Goal: Transaction & Acquisition: Obtain resource

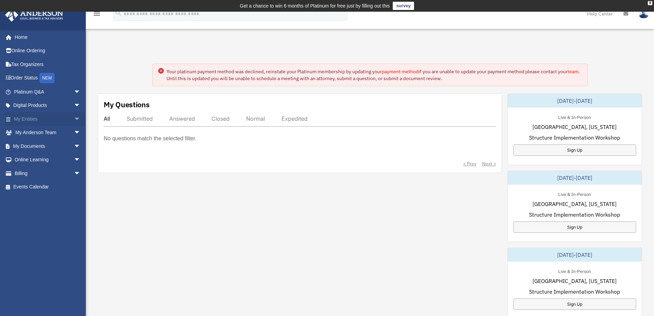
click at [34, 122] on link "My Entities arrow_drop_down" at bounding box center [48, 119] width 86 height 14
click at [34, 121] on link "My Entities arrow_drop_down" at bounding box center [48, 119] width 86 height 14
click at [32, 143] on link "My Documents arrow_drop_down" at bounding box center [48, 146] width 86 height 14
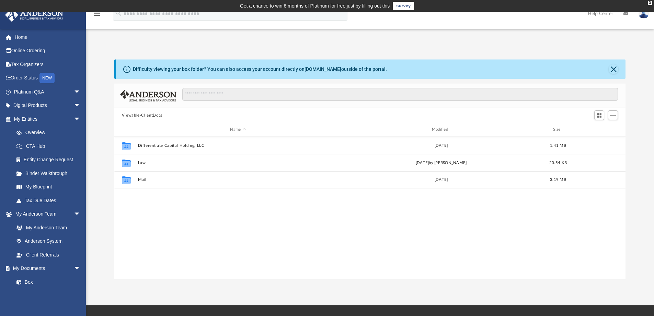
scroll to position [151, 506]
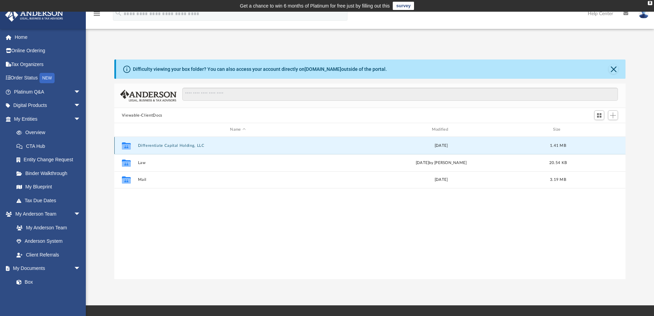
click at [176, 145] on button "Differentiate Capital Holding, LLC" at bounding box center [238, 145] width 200 height 4
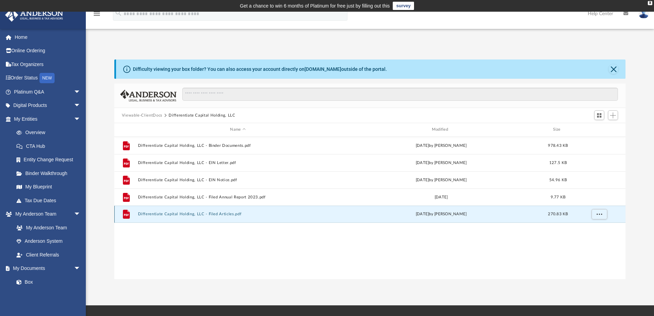
click at [193, 214] on button "Differentiate Capital Holding, LLC - Filed Articles.pdf" at bounding box center [238, 214] width 200 height 4
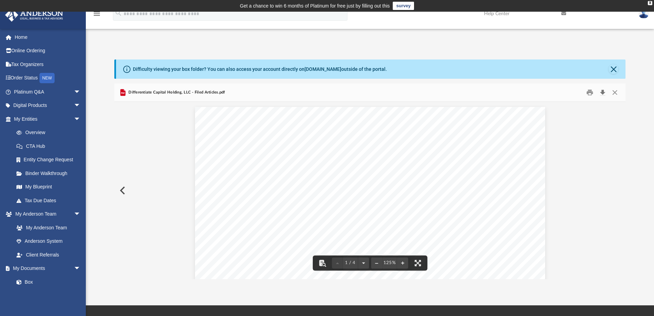
click at [603, 93] on button "Download" at bounding box center [603, 92] width 12 height 11
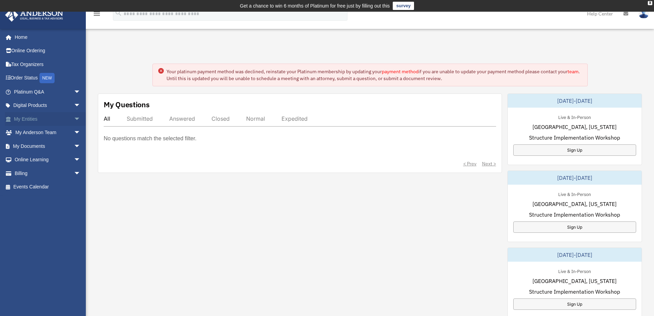
click at [29, 118] on link "My Entities arrow_drop_down" at bounding box center [48, 119] width 86 height 14
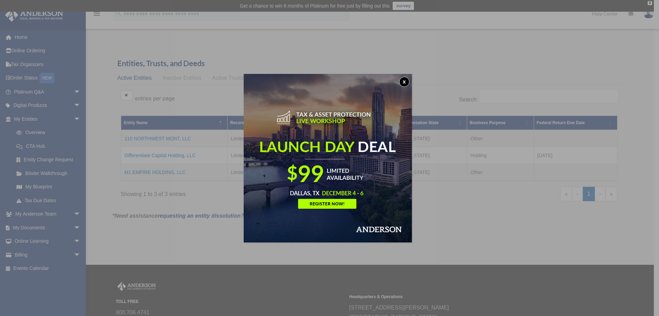
click at [406, 80] on button "x" at bounding box center [404, 82] width 10 height 10
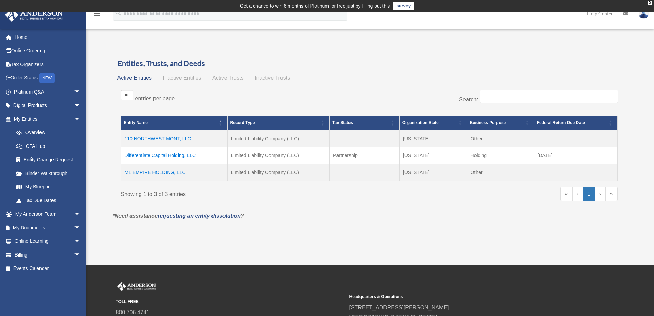
click at [164, 155] on td "Differentiate Capital Holding, LLC" at bounding box center [174, 155] width 106 height 17
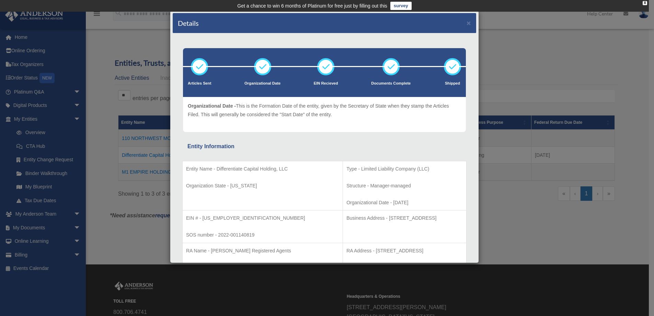
click at [466, 22] on div "Details ×" at bounding box center [325, 23] width 304 height 20
click at [467, 23] on button "×" at bounding box center [469, 22] width 4 height 7
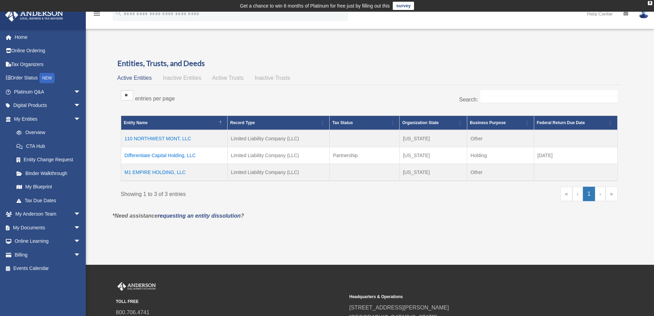
click at [133, 154] on td "Differentiate Capital Holding, LLC" at bounding box center [174, 155] width 106 height 17
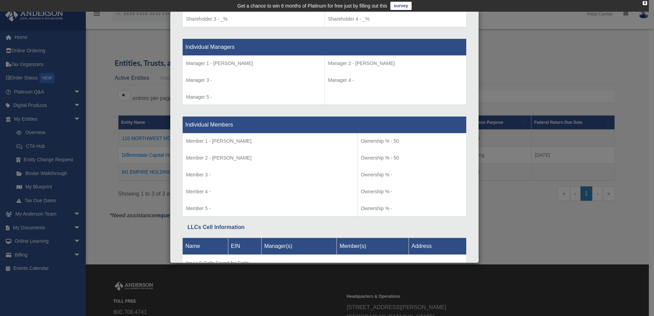
scroll to position [654, 0]
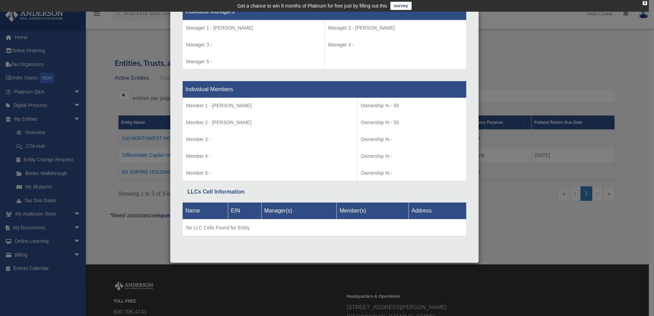
click at [108, 47] on div "Details × Articles Sent Organizational Date" at bounding box center [327, 158] width 654 height 316
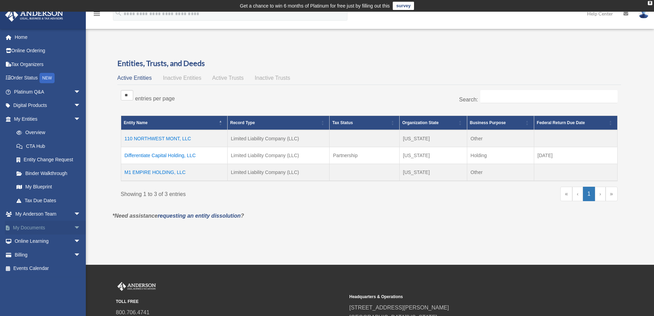
click at [37, 226] on link "My Documents arrow_drop_down" at bounding box center [48, 228] width 86 height 14
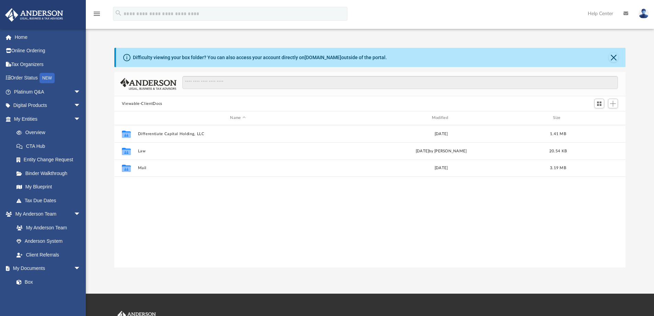
scroll to position [151, 506]
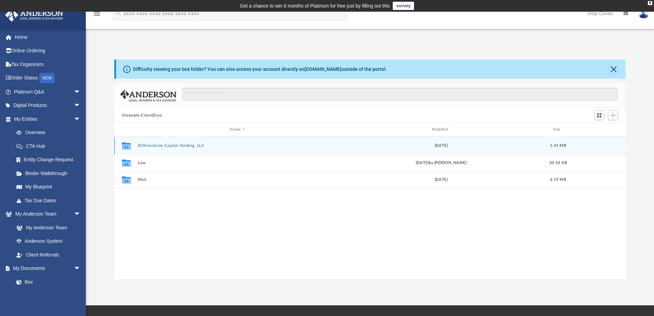
click at [150, 144] on button "Differentiate Capital Holding, LLC" at bounding box center [238, 145] width 200 height 4
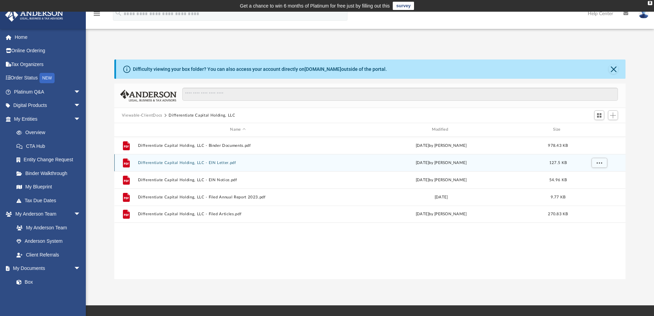
click at [157, 162] on button "Differentiate Capital Holding, LLC - EIN Letter.pdf" at bounding box center [238, 162] width 200 height 4
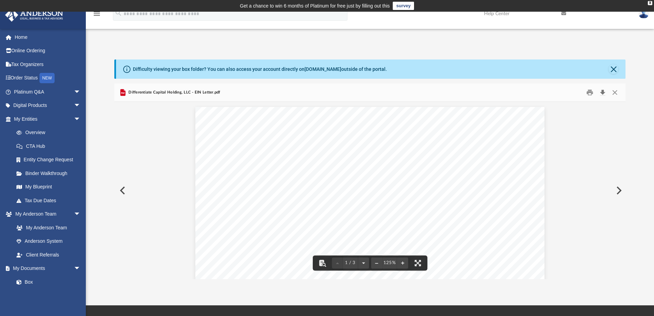
click at [601, 93] on button "Download" at bounding box center [603, 92] width 12 height 11
click at [615, 70] on button "Close" at bounding box center [614, 69] width 10 height 10
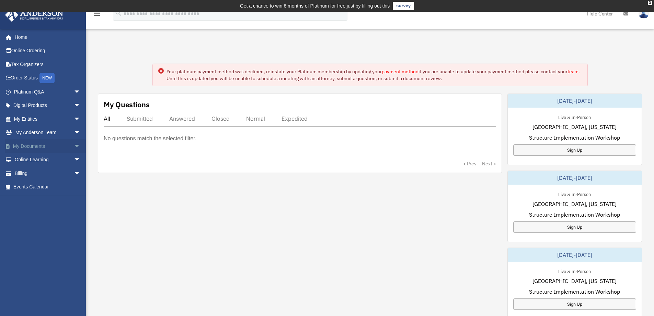
click at [41, 147] on link "My Documents arrow_drop_down" at bounding box center [48, 146] width 86 height 14
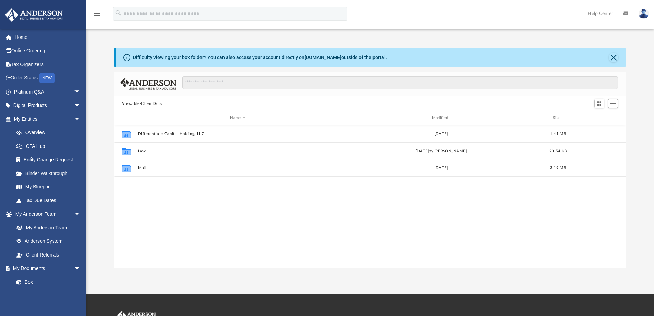
scroll to position [151, 506]
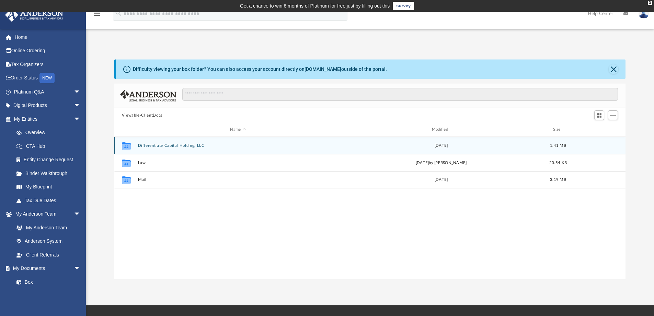
click at [165, 146] on button "Differentiate Capital Holding, LLC" at bounding box center [238, 145] width 200 height 4
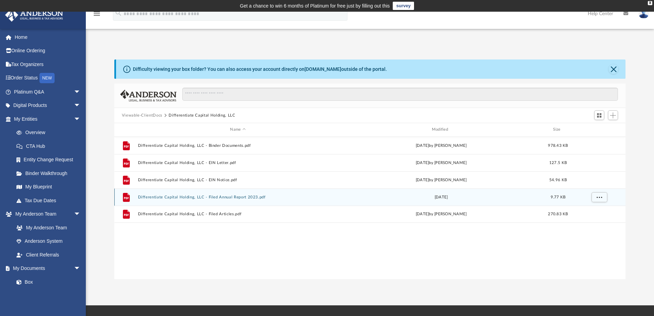
click at [169, 197] on button "Differentiate Capital Holding, LLC - Filed Annual Report 2023.pdf" at bounding box center [238, 197] width 200 height 4
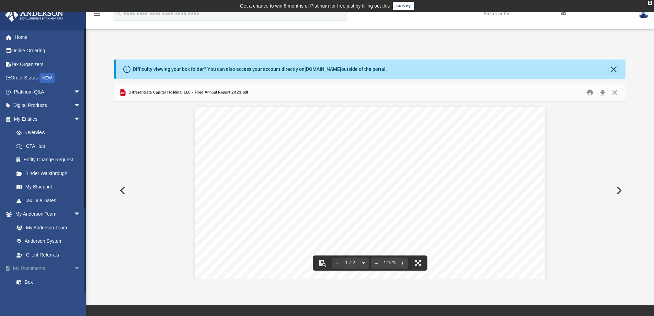
click at [44, 266] on link "My Documents arrow_drop_down" at bounding box center [48, 268] width 86 height 14
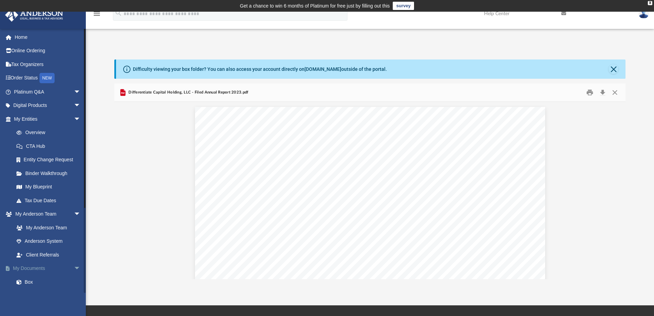
click at [44, 266] on link "My Documents arrow_drop_down" at bounding box center [48, 268] width 86 height 14
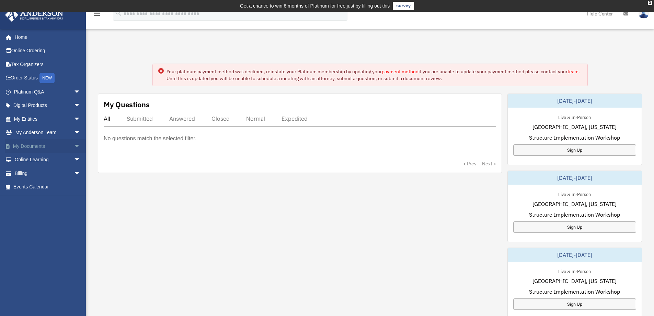
click at [29, 144] on link "My Documents arrow_drop_down" at bounding box center [48, 146] width 86 height 14
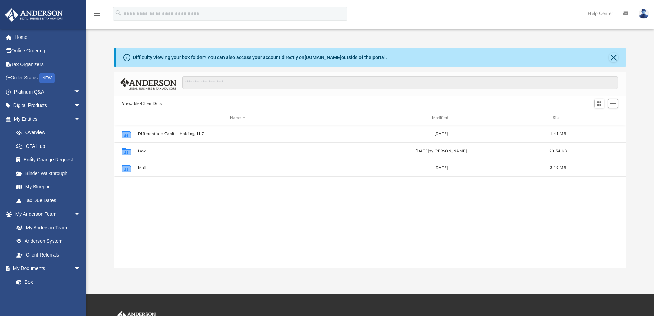
scroll to position [151, 506]
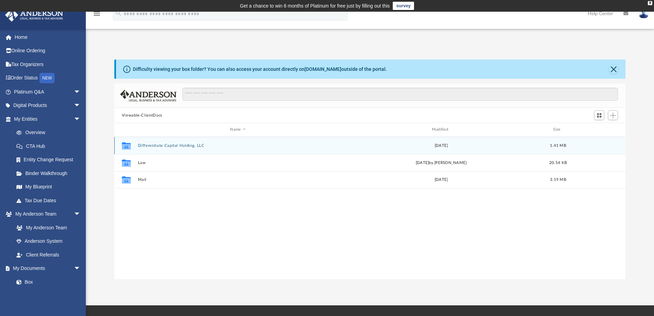
click at [152, 144] on button "Differentiate Capital Holding, LLC" at bounding box center [238, 145] width 200 height 4
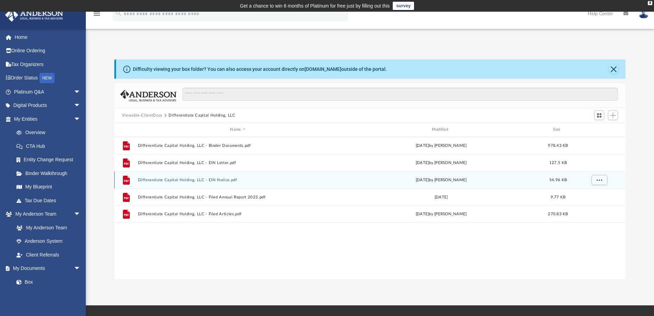
click at [177, 178] on button "Differentiate Capital Holding, LLC - EIN Notice.pdf" at bounding box center [238, 180] width 200 height 4
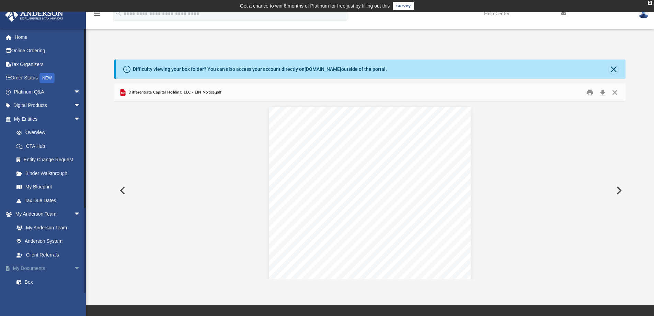
click at [43, 264] on link "My Documents arrow_drop_down" at bounding box center [48, 268] width 86 height 14
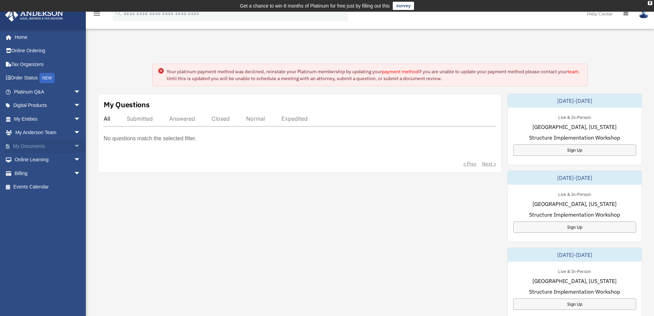
click at [37, 145] on link "My Documents arrow_drop_down" at bounding box center [48, 146] width 86 height 14
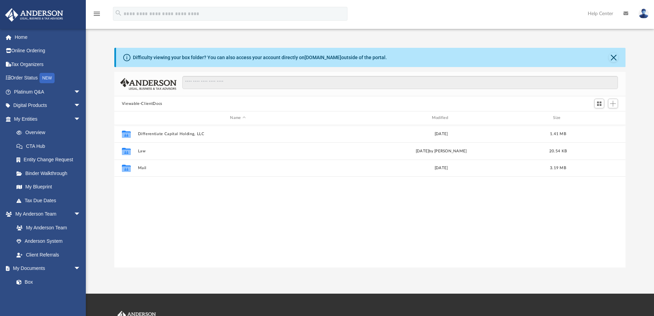
scroll to position [151, 506]
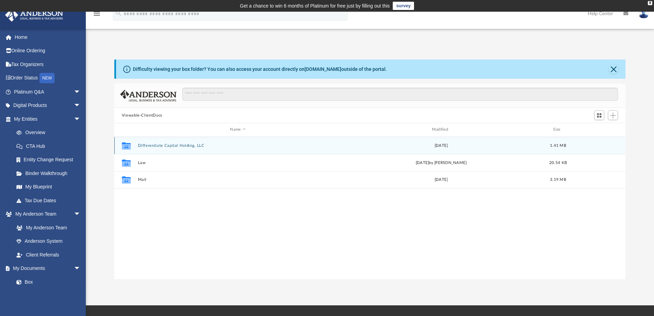
click at [170, 143] on div "Collaborated Folder Differentiate Capital Holding, LLC [DATE] 1.41 MB" at bounding box center [370, 145] width 512 height 17
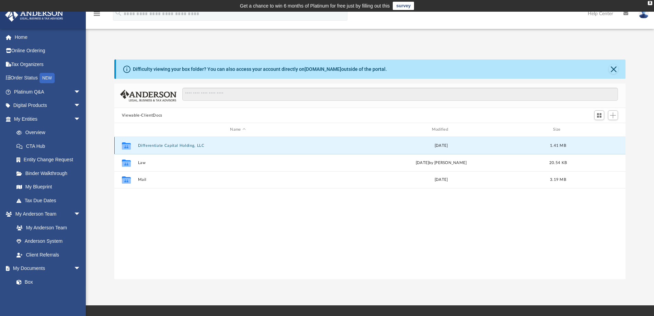
click at [170, 145] on button "Differentiate Capital Holding, LLC" at bounding box center [238, 145] width 200 height 4
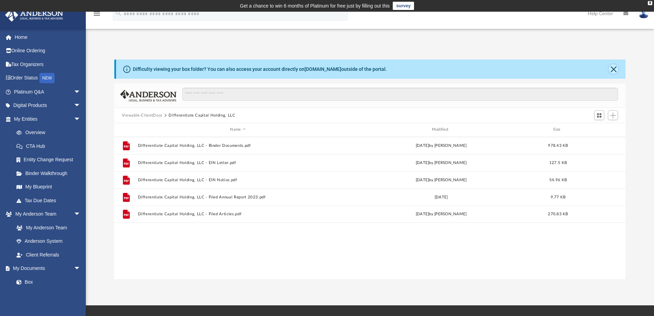
click at [611, 68] on button "Close" at bounding box center [614, 69] width 10 height 10
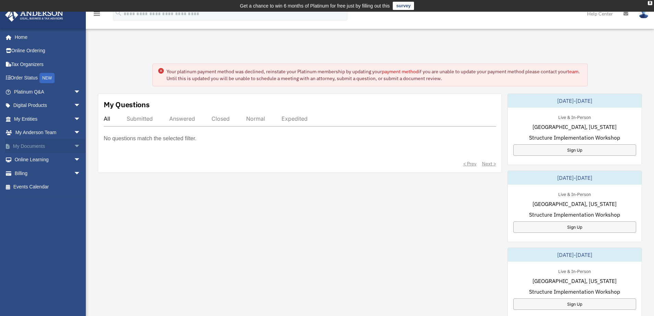
click at [37, 142] on link "My Documents arrow_drop_down" at bounding box center [48, 146] width 86 height 14
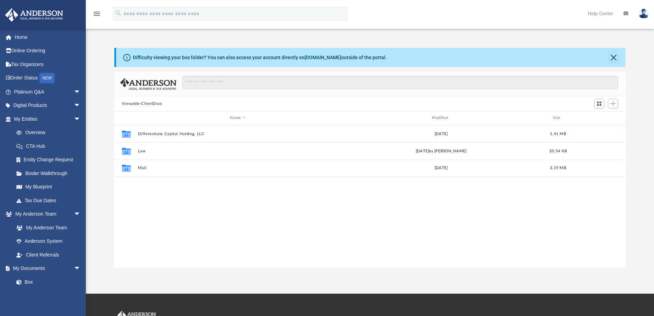
scroll to position [151, 506]
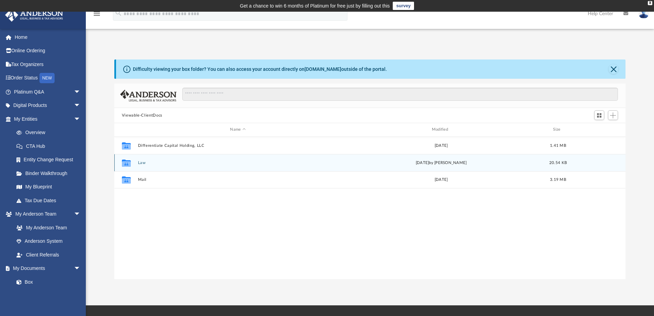
click at [141, 164] on button "Law" at bounding box center [238, 162] width 200 height 4
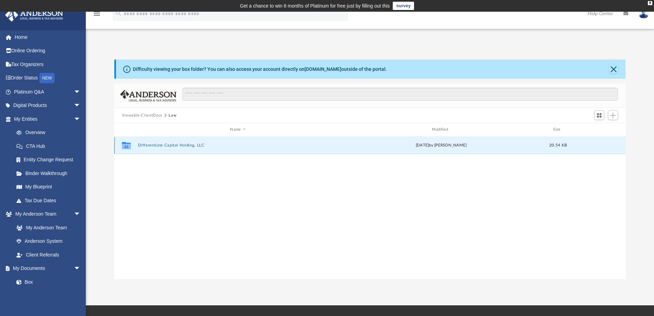
click at [190, 145] on button "Differentiate Capital Holding, LLC" at bounding box center [238, 145] width 200 height 4
click at [148, 144] on button "Annual Docs" at bounding box center [238, 145] width 200 height 4
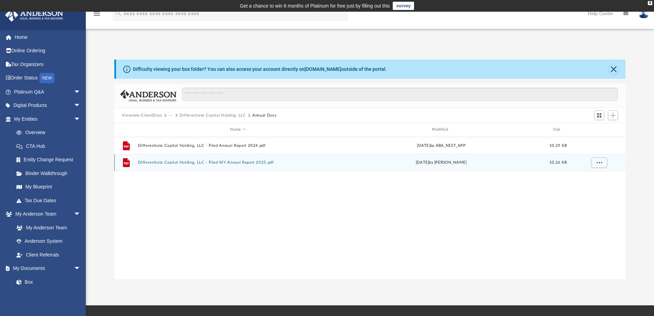
click at [161, 157] on div "File Differentiate Capital Holding, LLC - Filed WY Annual Report 2025.pdf Mon A…" at bounding box center [370, 162] width 512 height 17
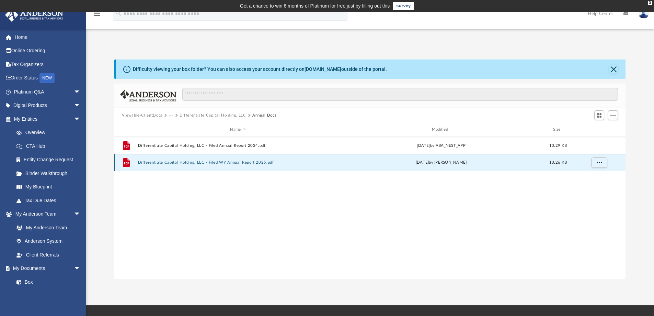
click at [162, 161] on button "Differentiate Capital Holding, LLC - Filed WY Annual Report 2025.pdf" at bounding box center [238, 162] width 200 height 4
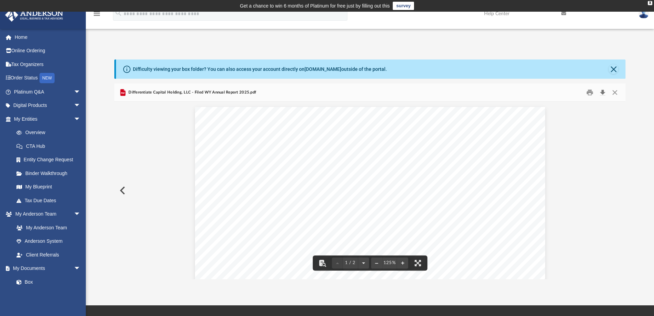
click at [605, 93] on button "Download" at bounding box center [603, 92] width 12 height 11
